Goal: Task Accomplishment & Management: Use online tool/utility

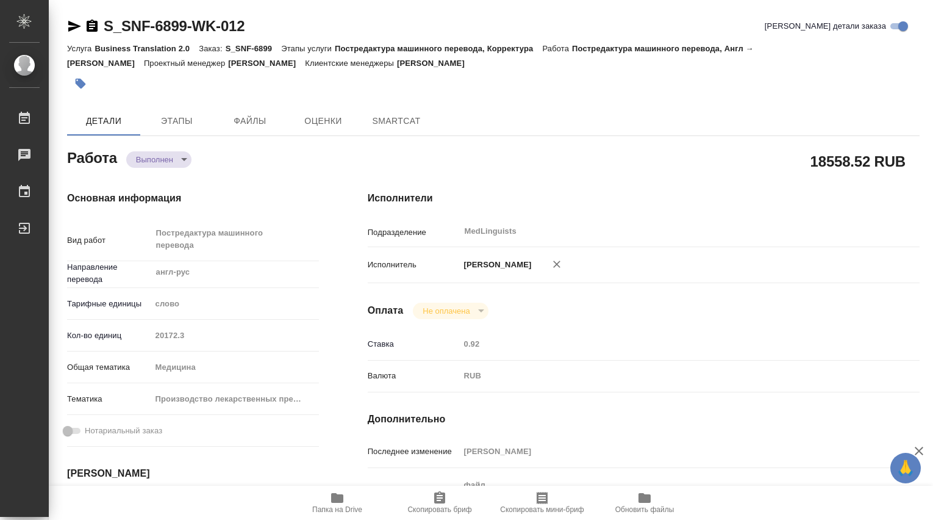
type textarea "x"
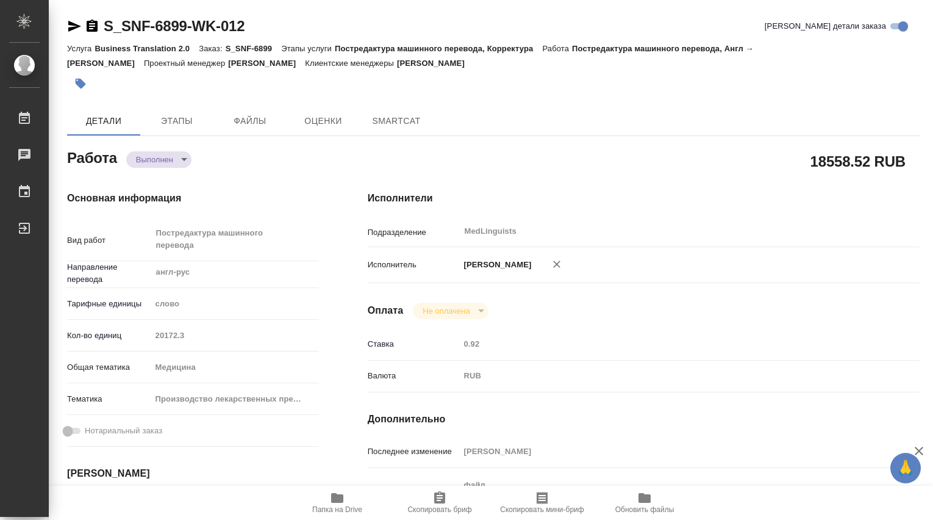
type textarea "x"
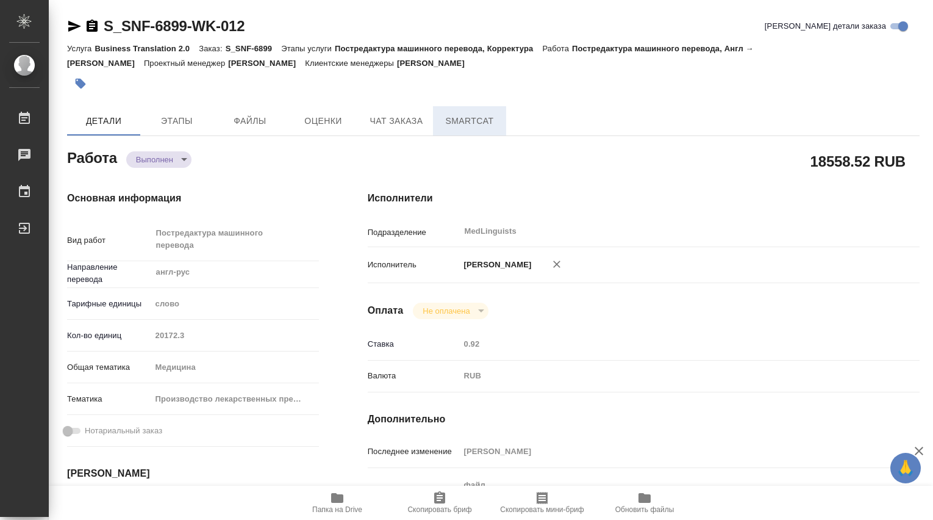
type textarea "x"
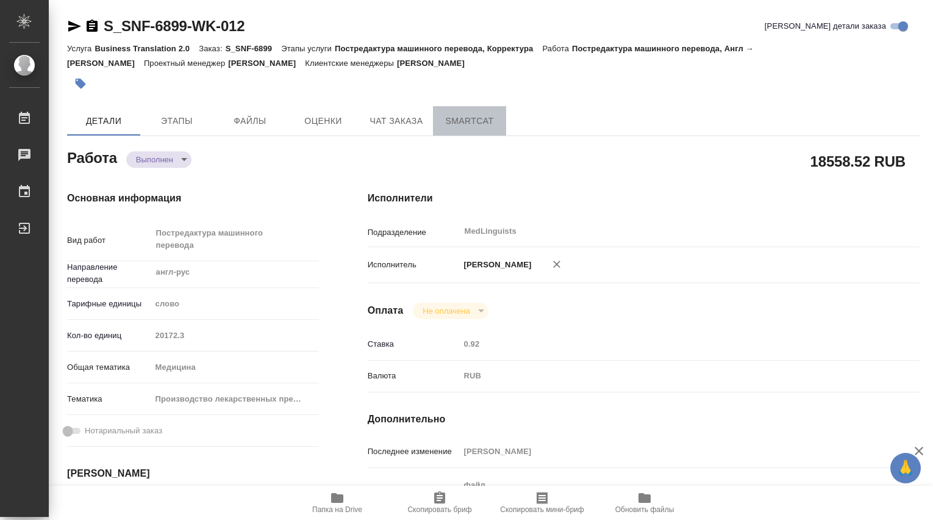
click at [466, 120] on span "SmartCat" at bounding box center [469, 120] width 59 height 15
